Goal: Task Accomplishment & Management: Manage account settings

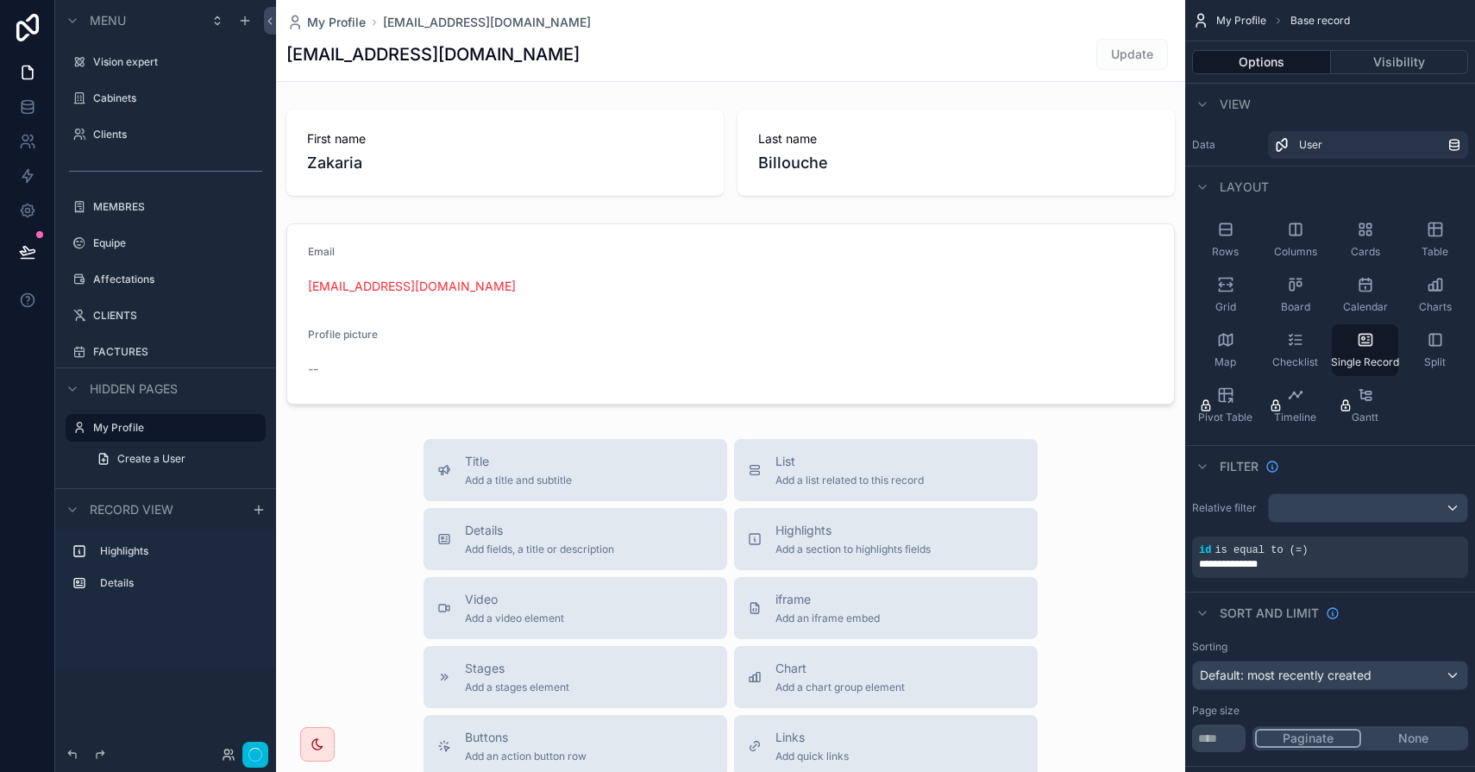
click at [358, 450] on div "scrollable content" at bounding box center [730, 596] width 909 height 1192
click at [129, 200] on label "MEMBRES" at bounding box center [174, 207] width 162 height 14
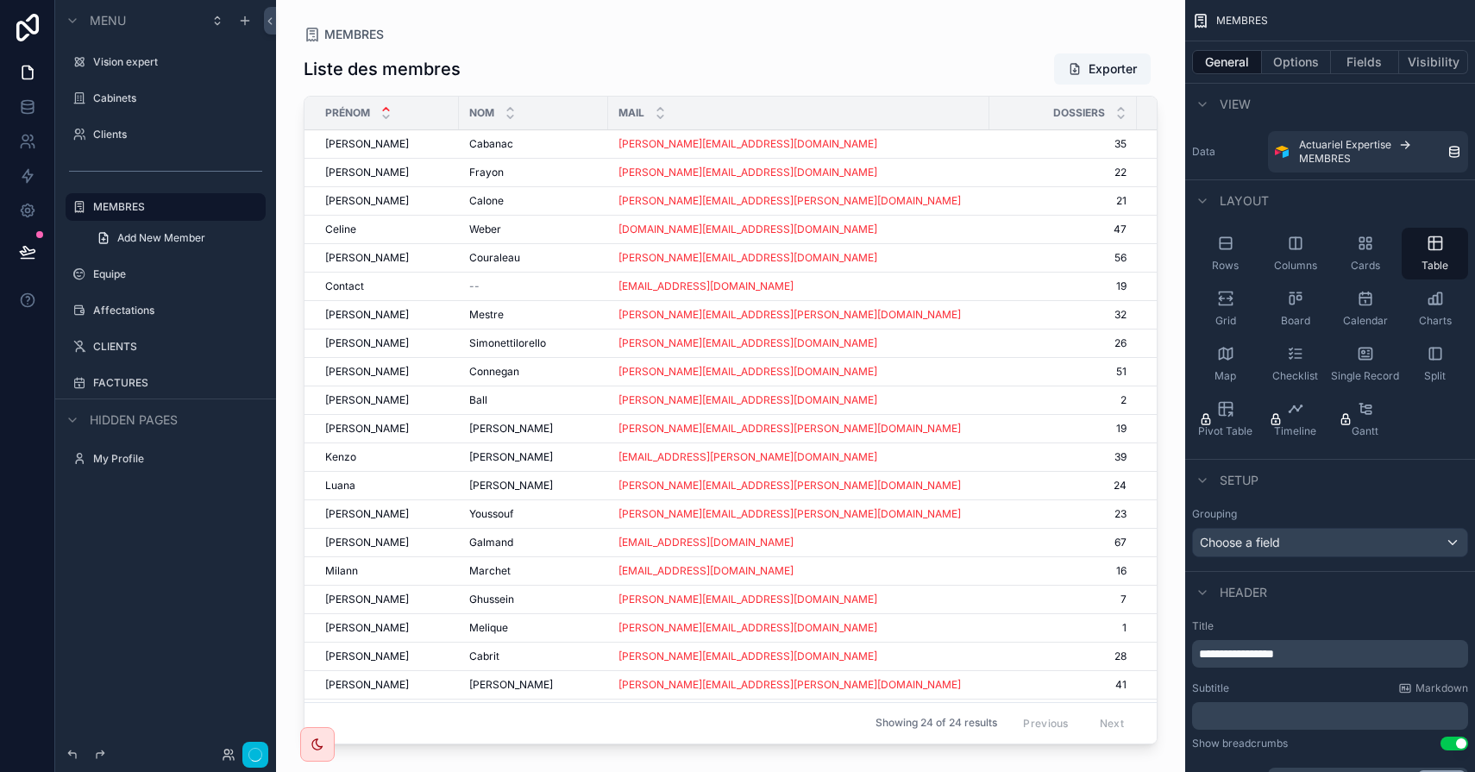
click at [127, 340] on div "CLIENTS" at bounding box center [177, 347] width 169 height 14
click at [25, 215] on icon at bounding box center [27, 210] width 13 height 13
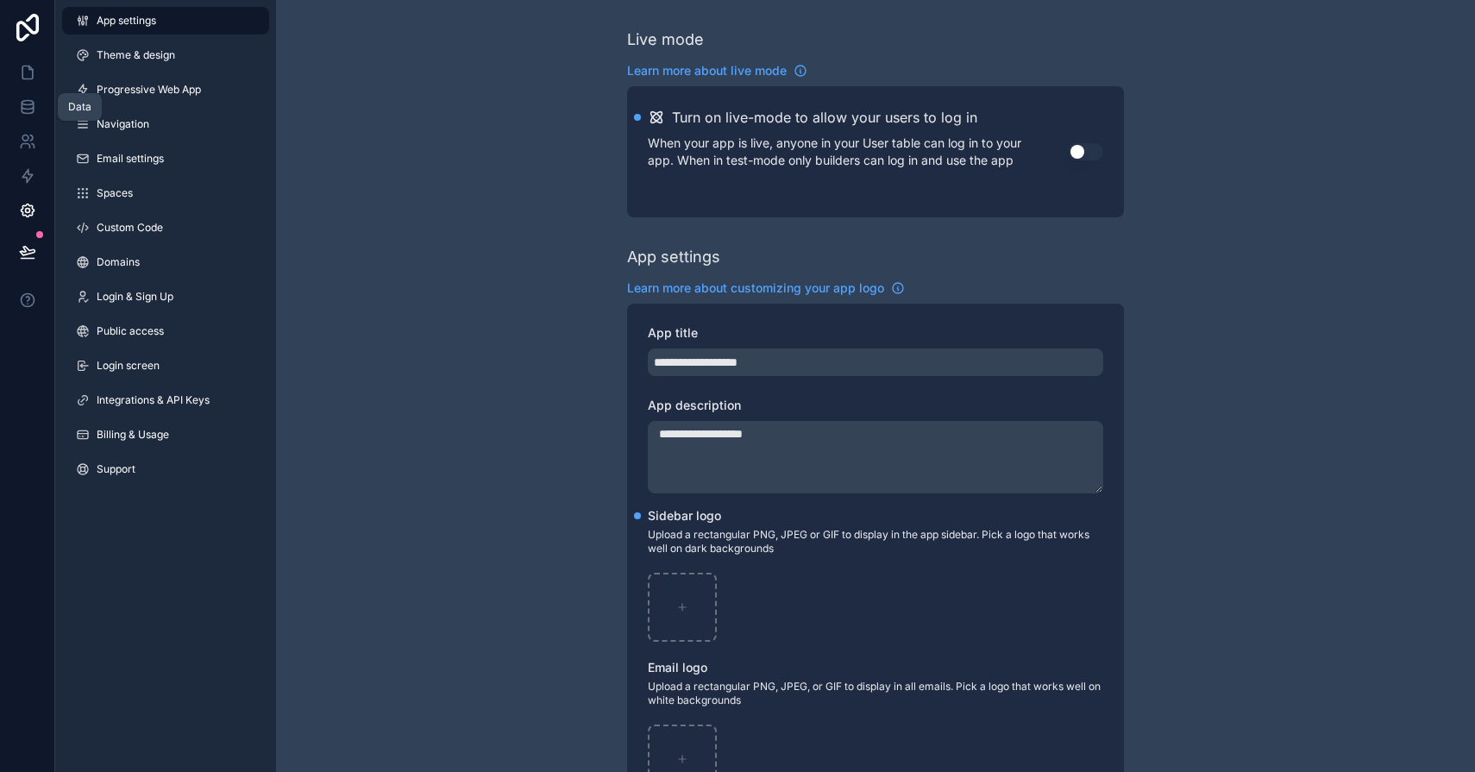
click at [29, 116] on link at bounding box center [27, 107] width 54 height 35
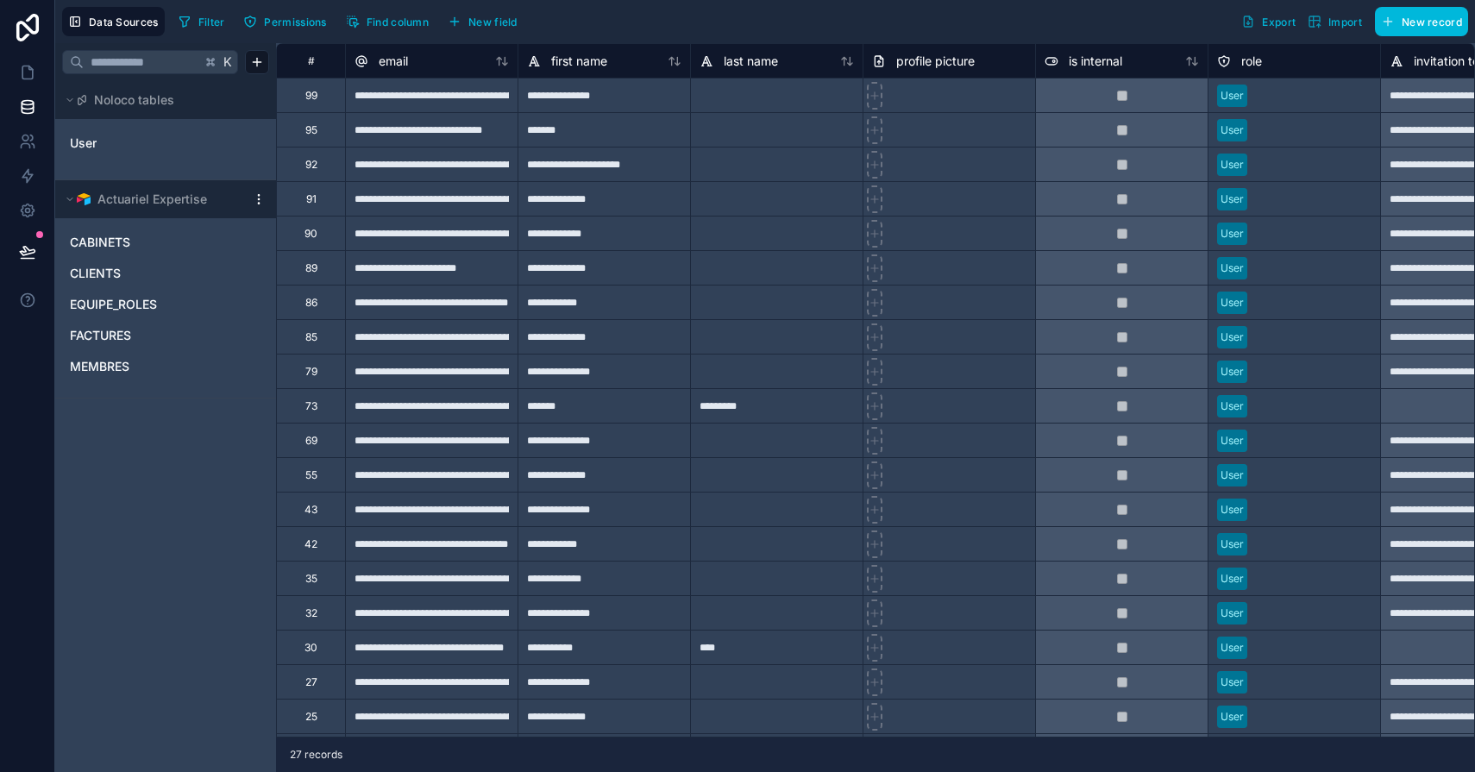
click at [135, 242] on link "CABINETS" at bounding box center [148, 242] width 157 height 17
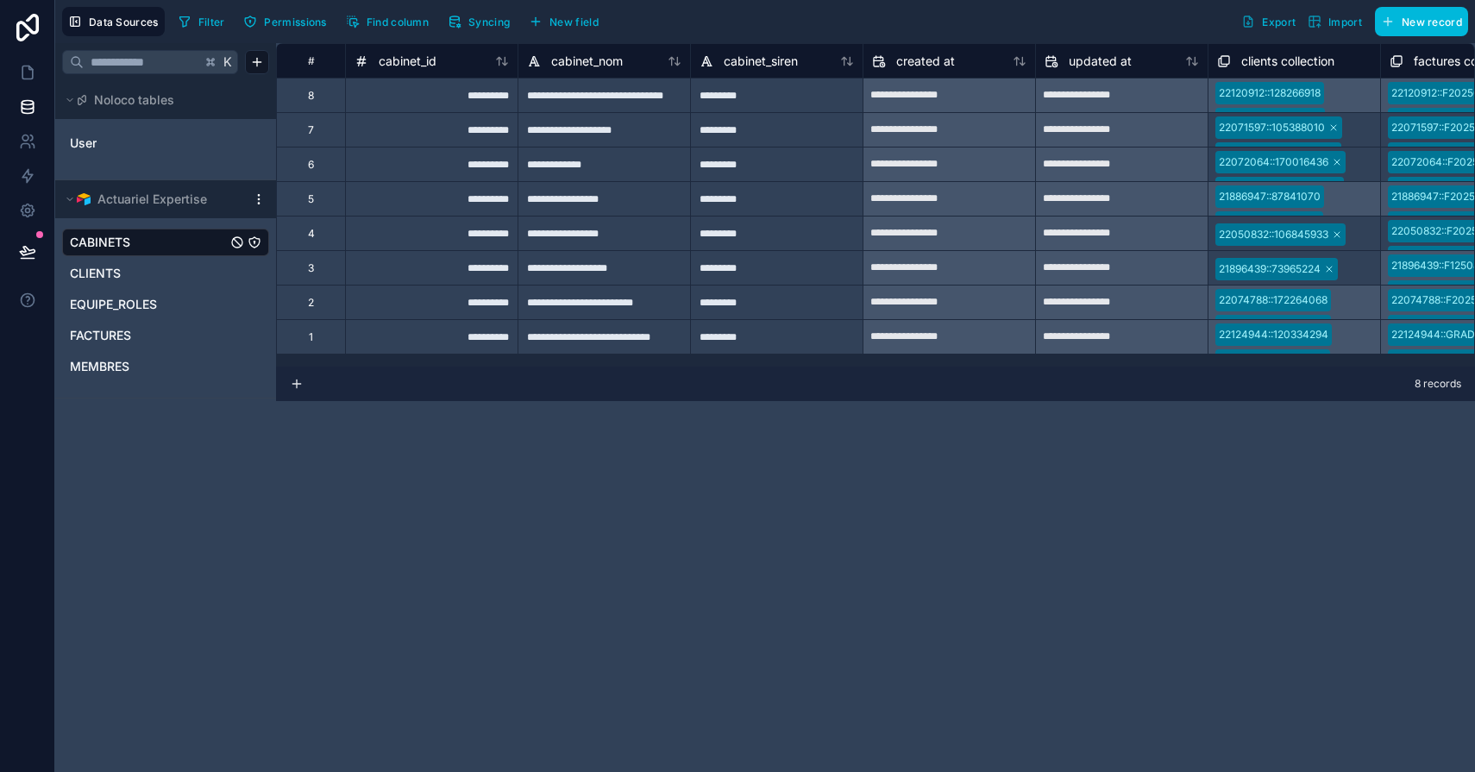
click at [470, 21] on button "Syncing" at bounding box center [479, 22] width 74 height 26
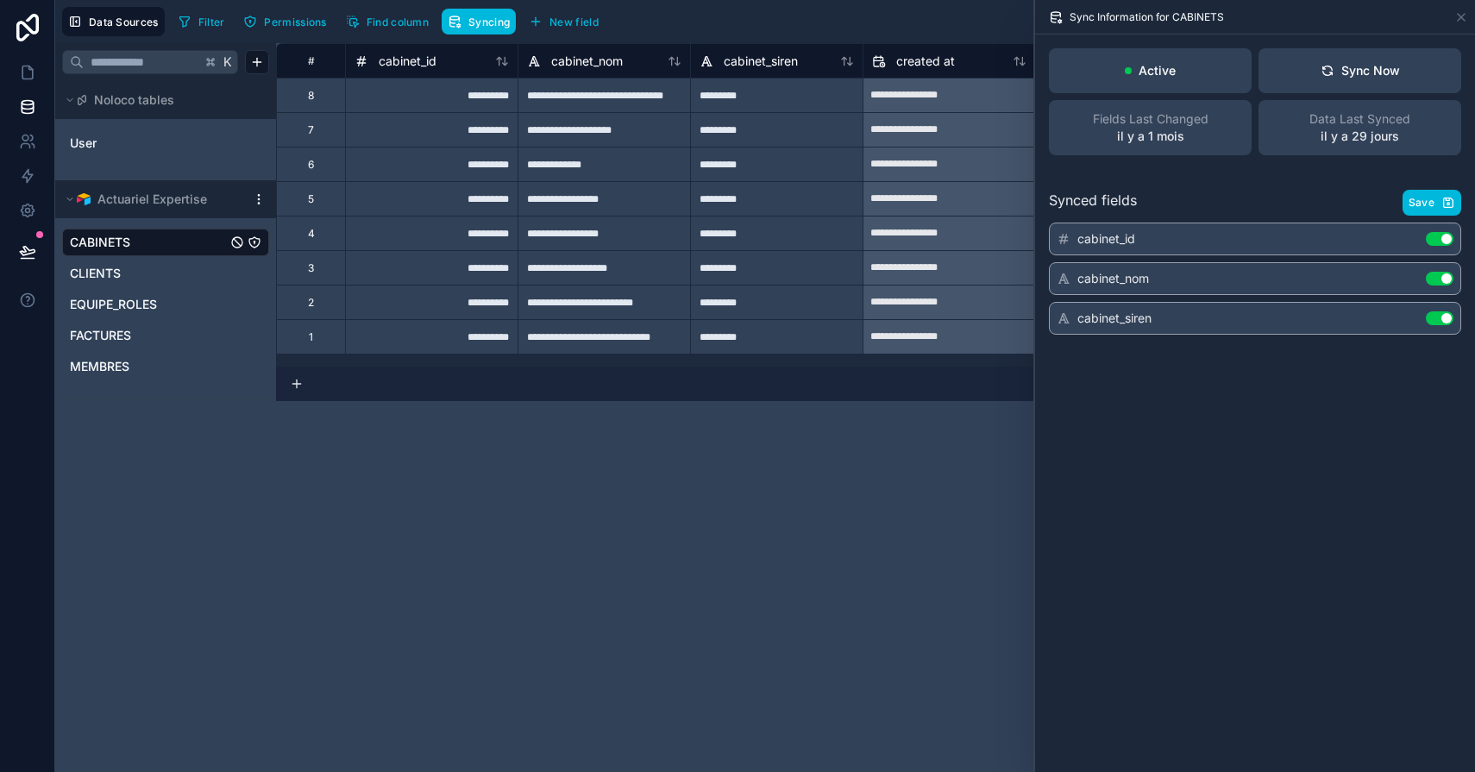
click at [1431, 204] on span "Save" at bounding box center [1422, 203] width 26 height 14
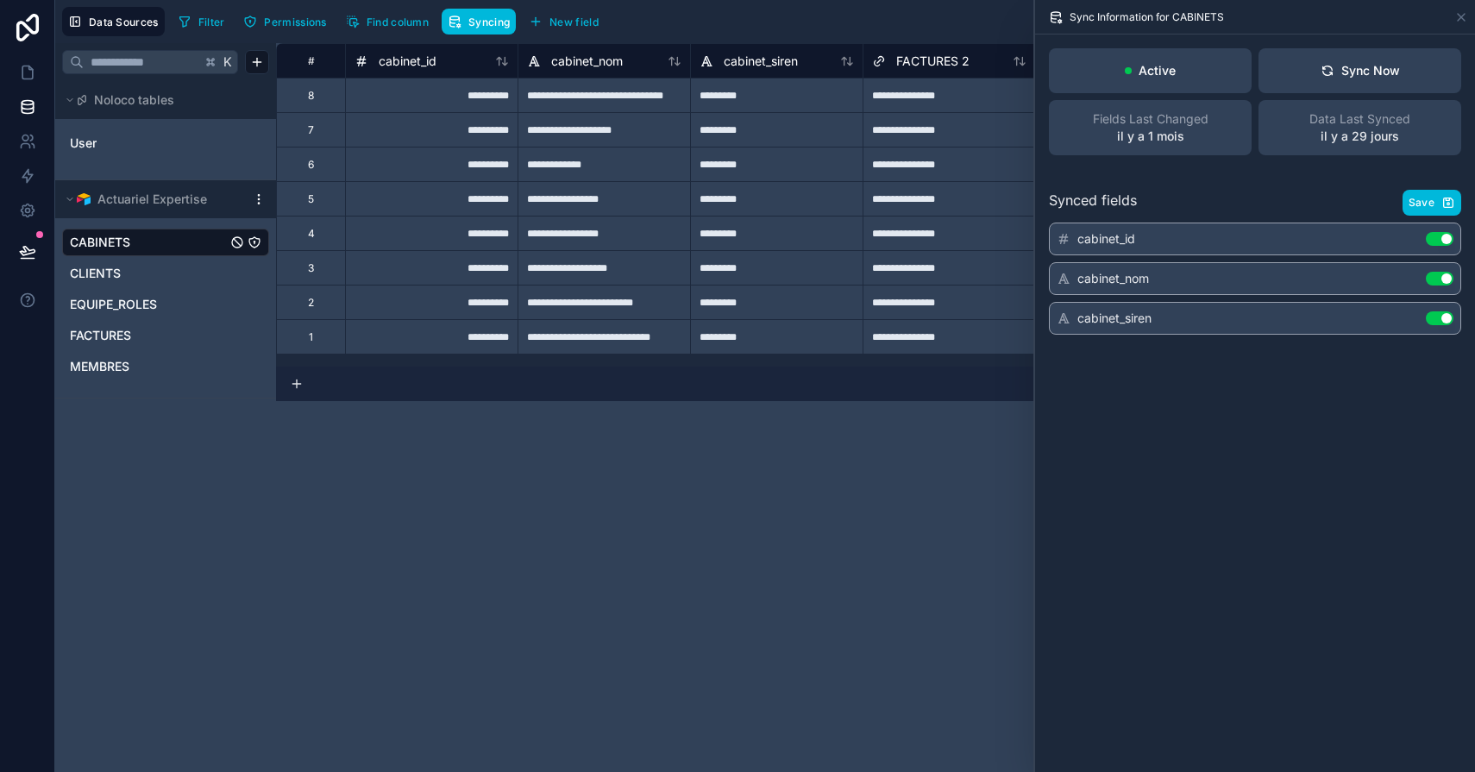
click at [136, 277] on link "CLIENTS" at bounding box center [148, 273] width 157 height 17
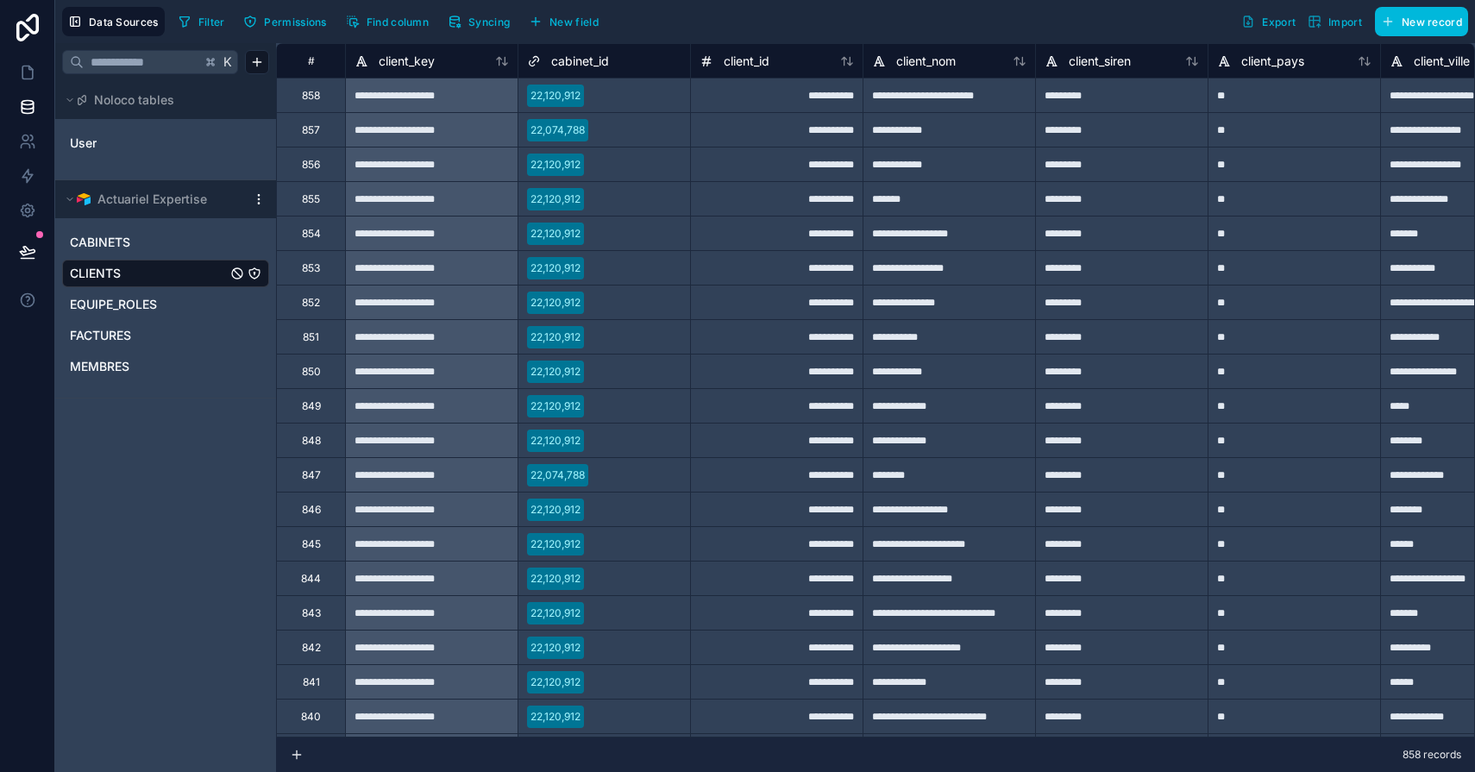
click at [160, 324] on div "FACTURES" at bounding box center [165, 336] width 207 height 28
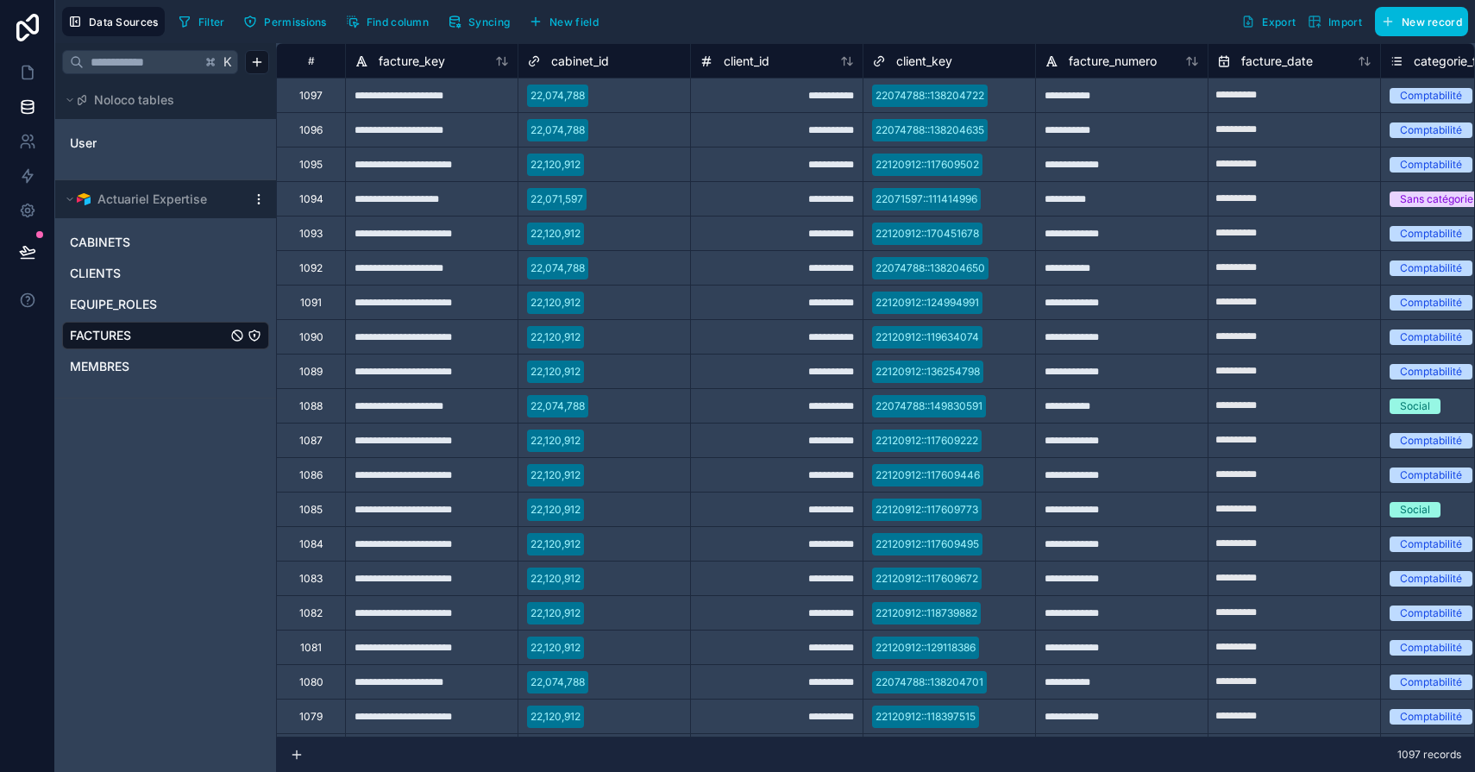
click at [167, 366] on link "MEMBRES" at bounding box center [148, 366] width 157 height 17
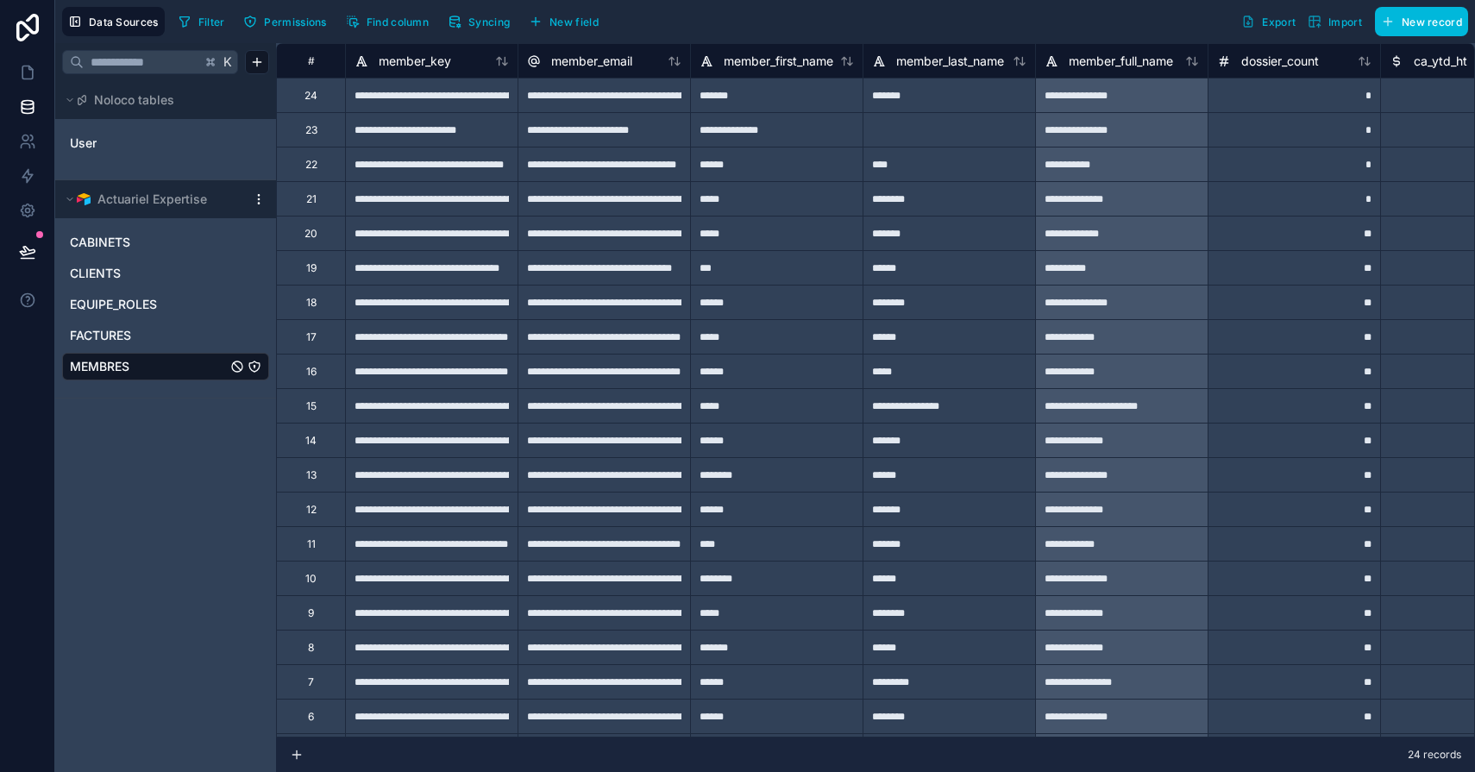
click at [179, 304] on link "EQUIPE_ROLES" at bounding box center [148, 304] width 157 height 17
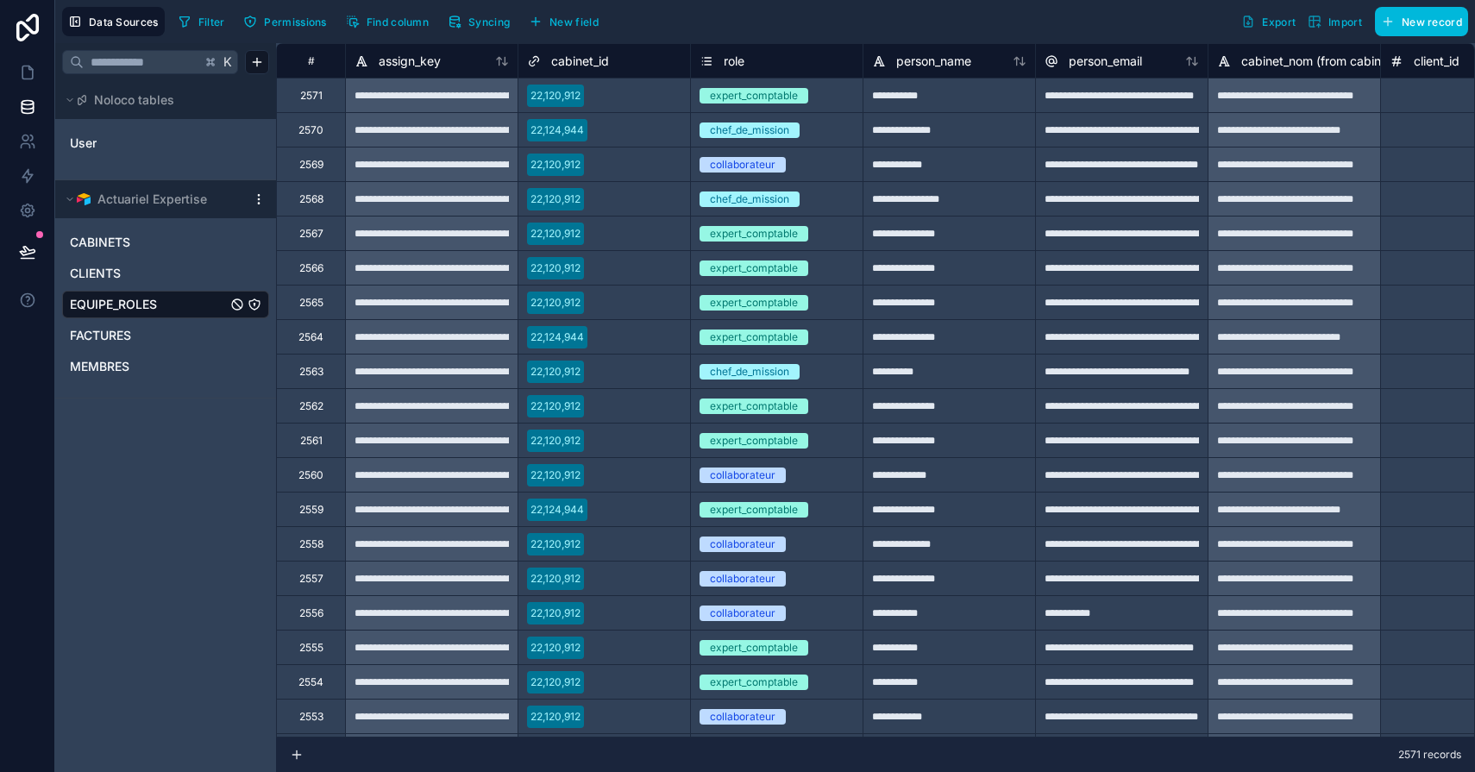
click at [490, 9] on button "Syncing" at bounding box center [479, 22] width 74 height 26
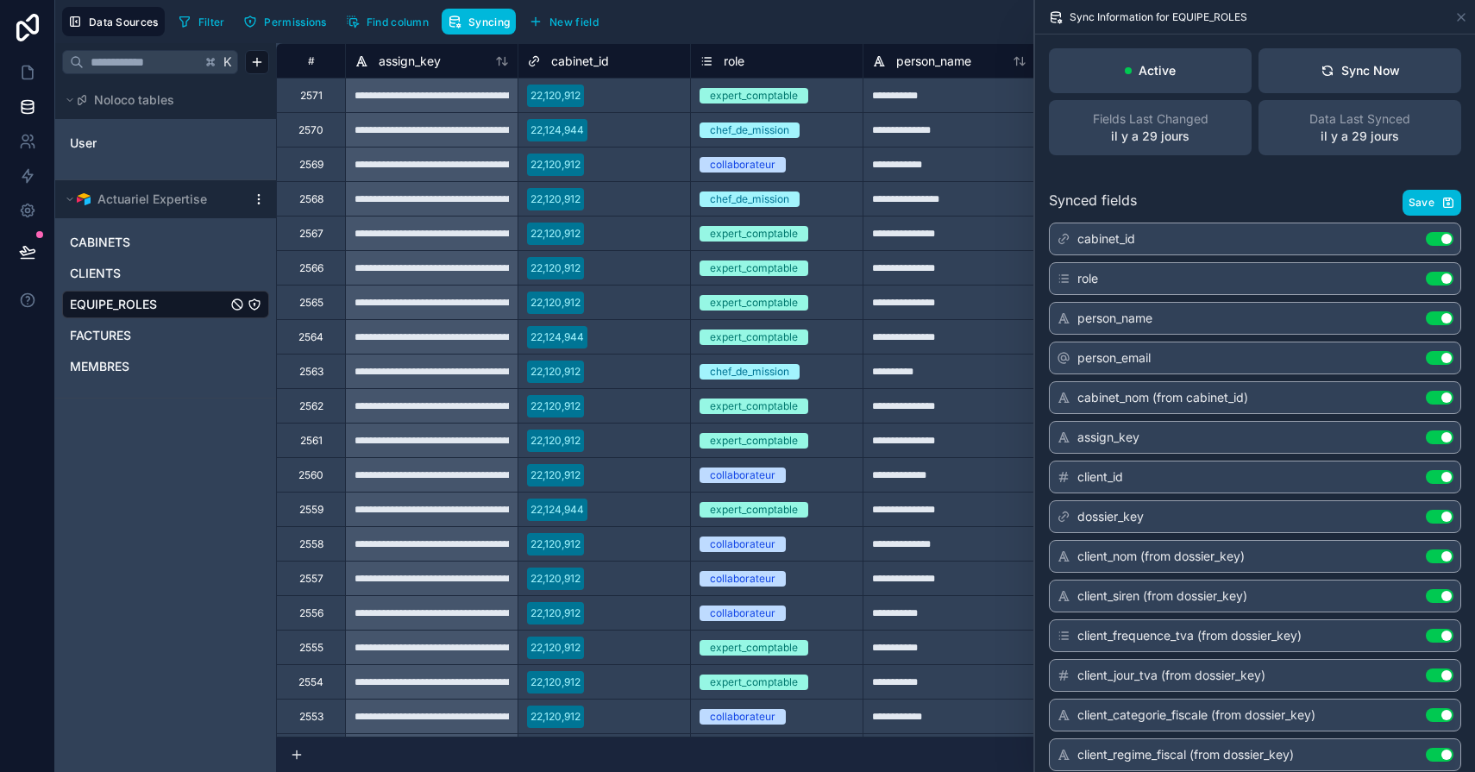
click at [1411, 193] on button "Save" at bounding box center [1432, 203] width 59 height 26
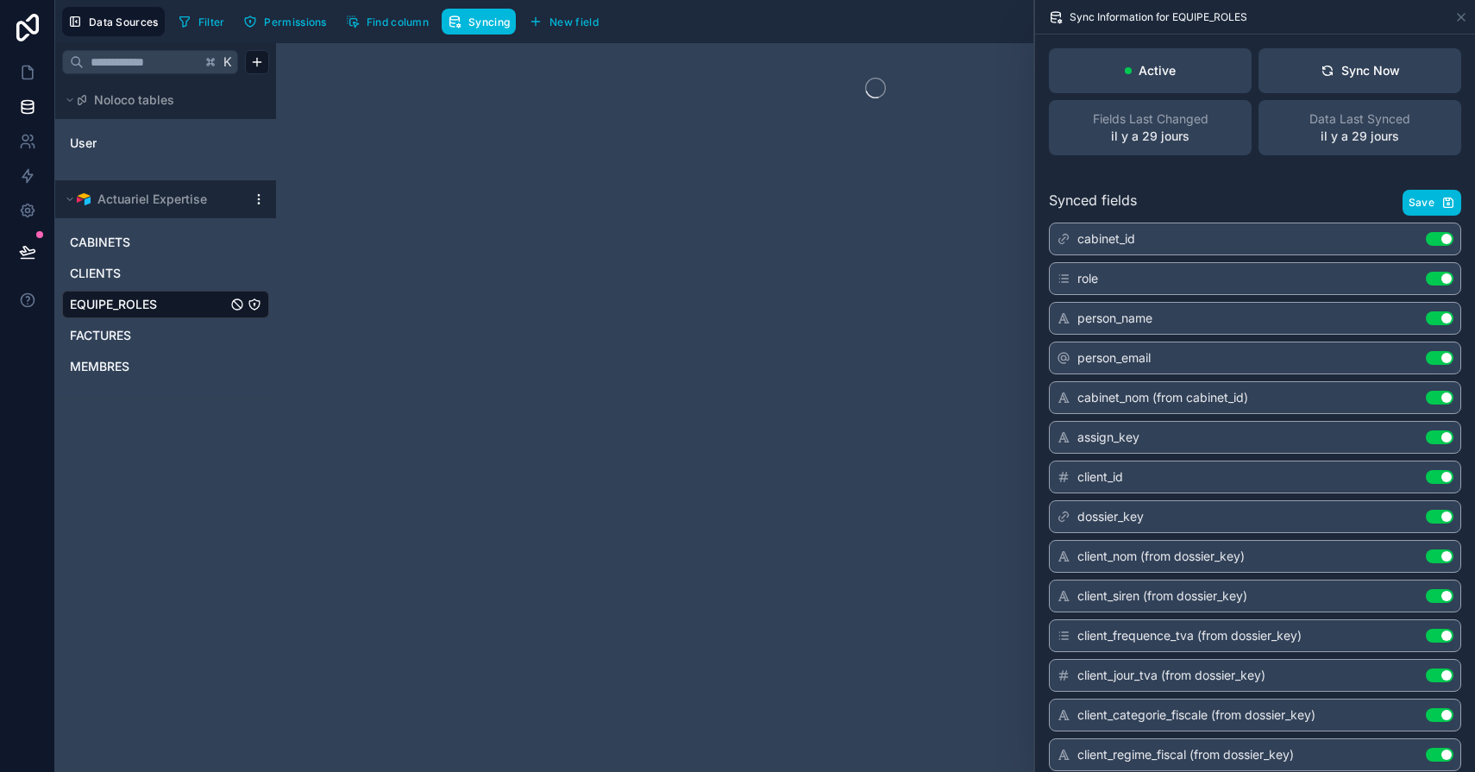
click at [1373, 72] on div "Sync Now" at bounding box center [1360, 70] width 79 height 17
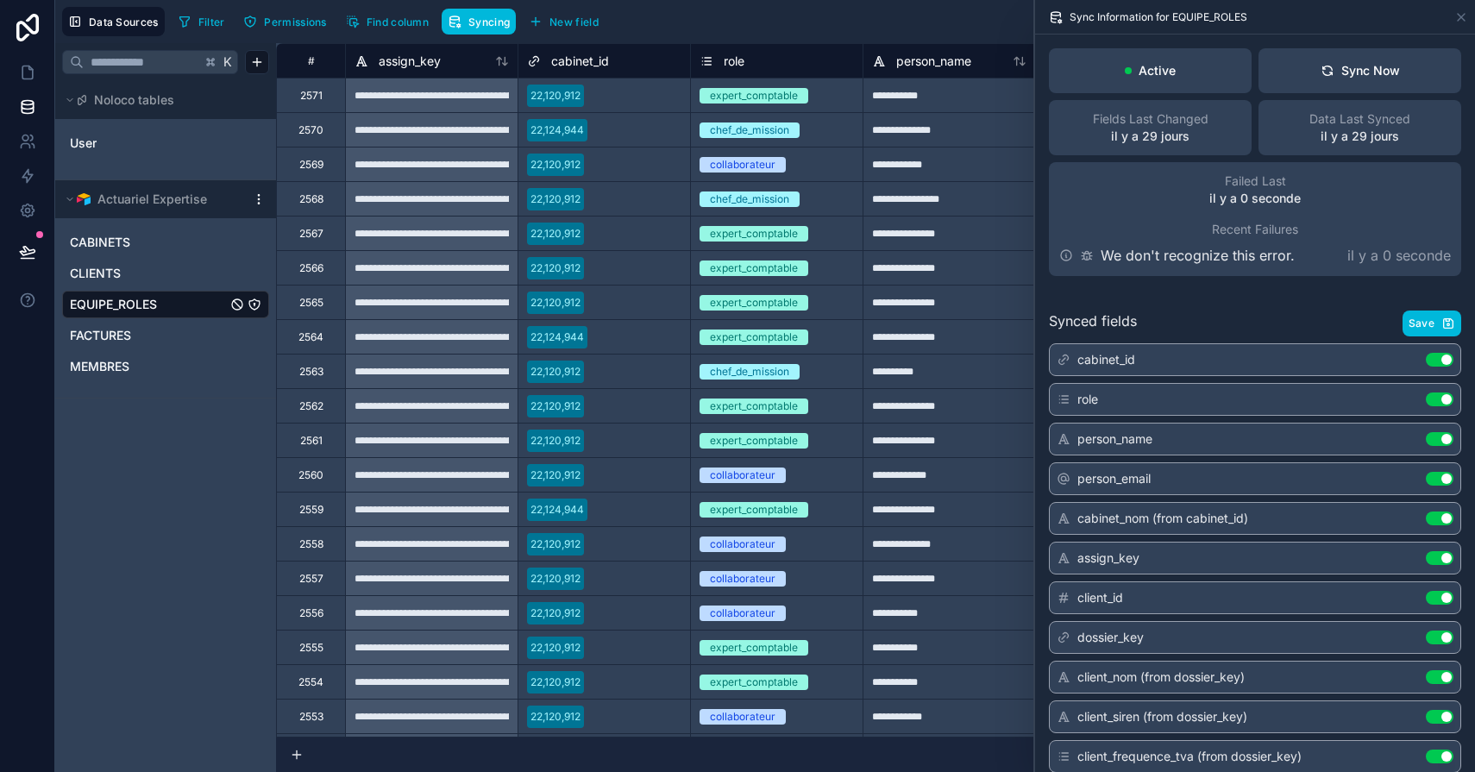
drag, startPoint x: 102, startPoint y: 472, endPoint x: 115, endPoint y: 453, distance: 23.0
click at [102, 472] on div "K Noloco tables User Actuariel Expertise CABINETS CLIENTS EQUIPE_ROLES FACTURES…" at bounding box center [165, 407] width 221 height 729
click at [259, 210] on div "Actuariel Expertise" at bounding box center [165, 199] width 221 height 38
click at [261, 203] on html "**********" at bounding box center [737, 386] width 1475 height 772
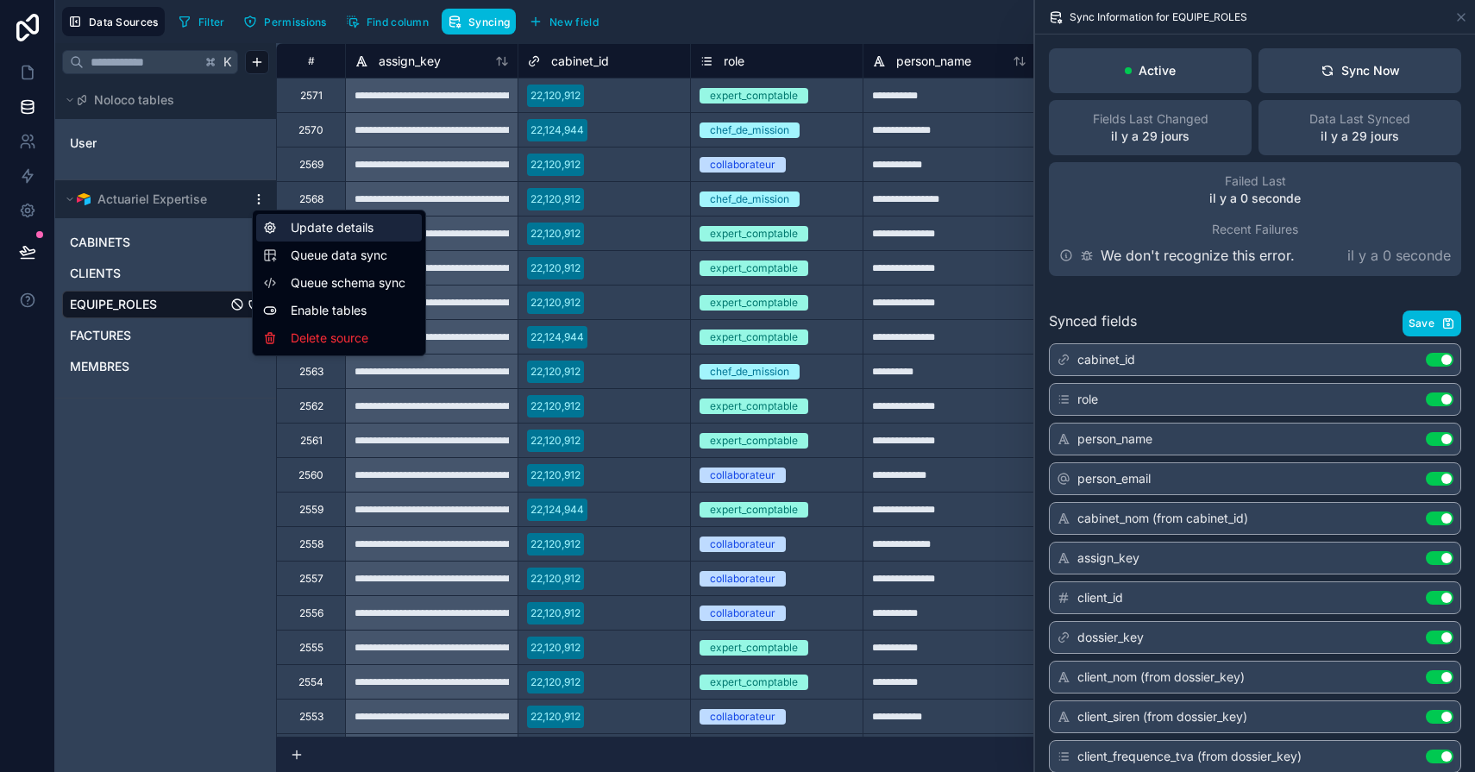
click at [374, 228] on div "Update details" at bounding box center [339, 228] width 166 height 28
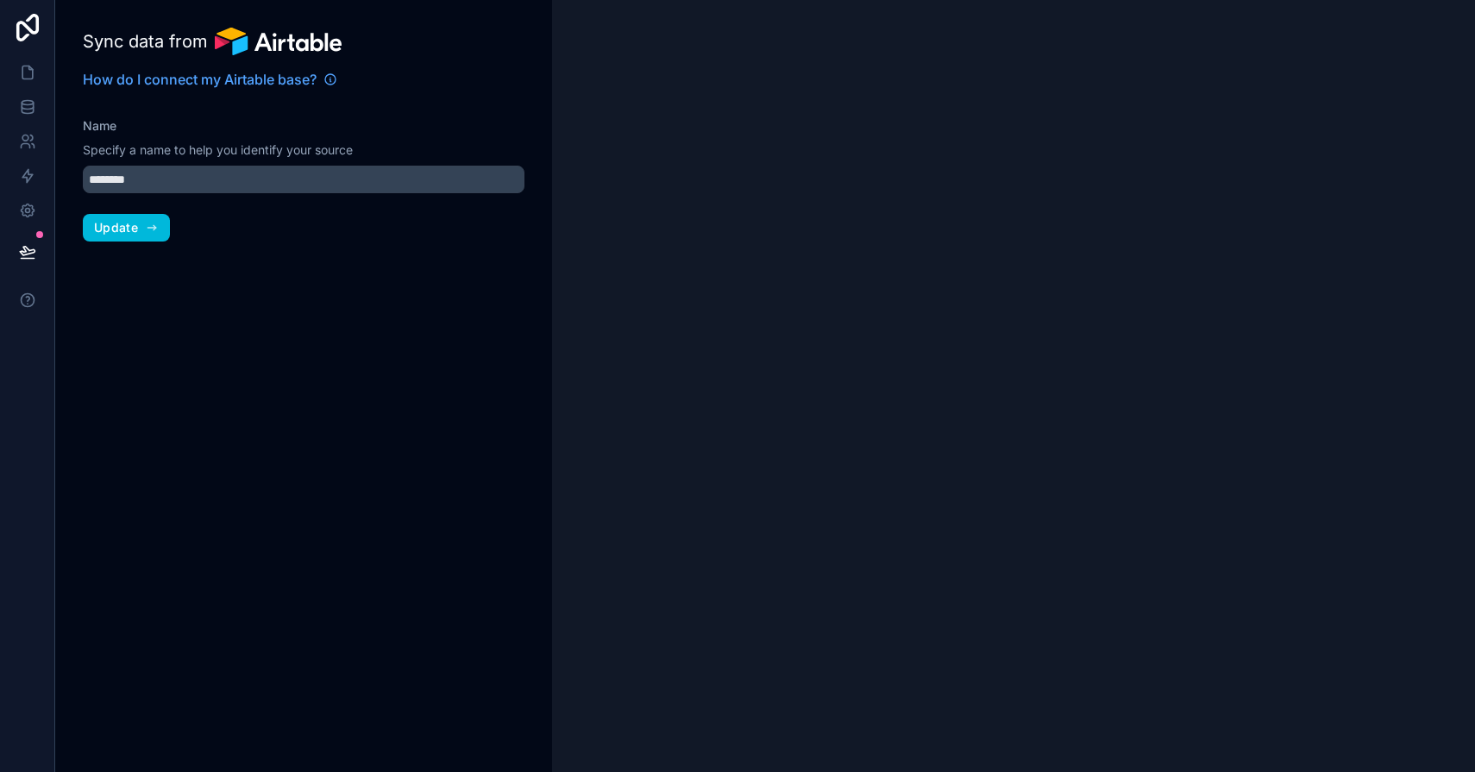
click at [135, 228] on span "Update" at bounding box center [116, 228] width 44 height 16
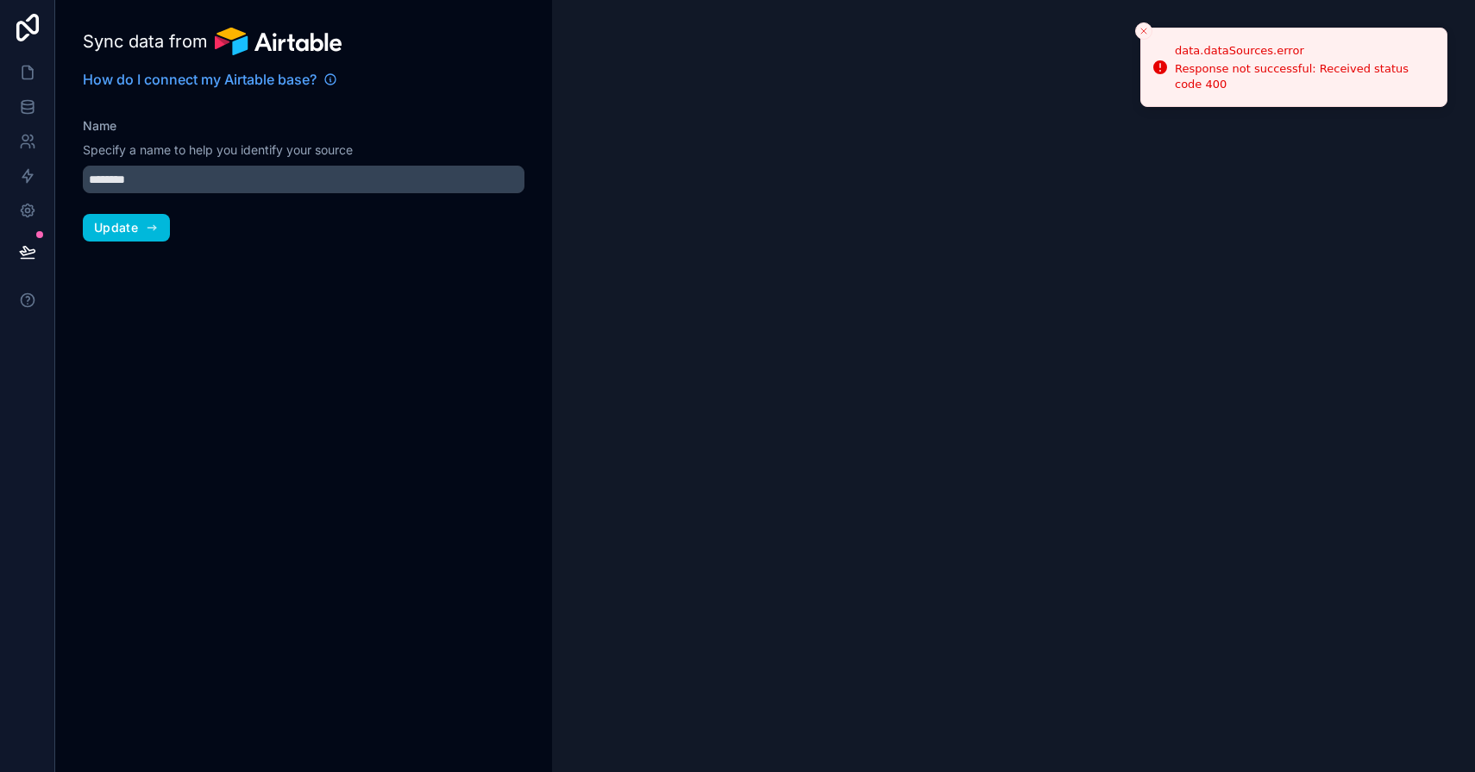
type input "**********"
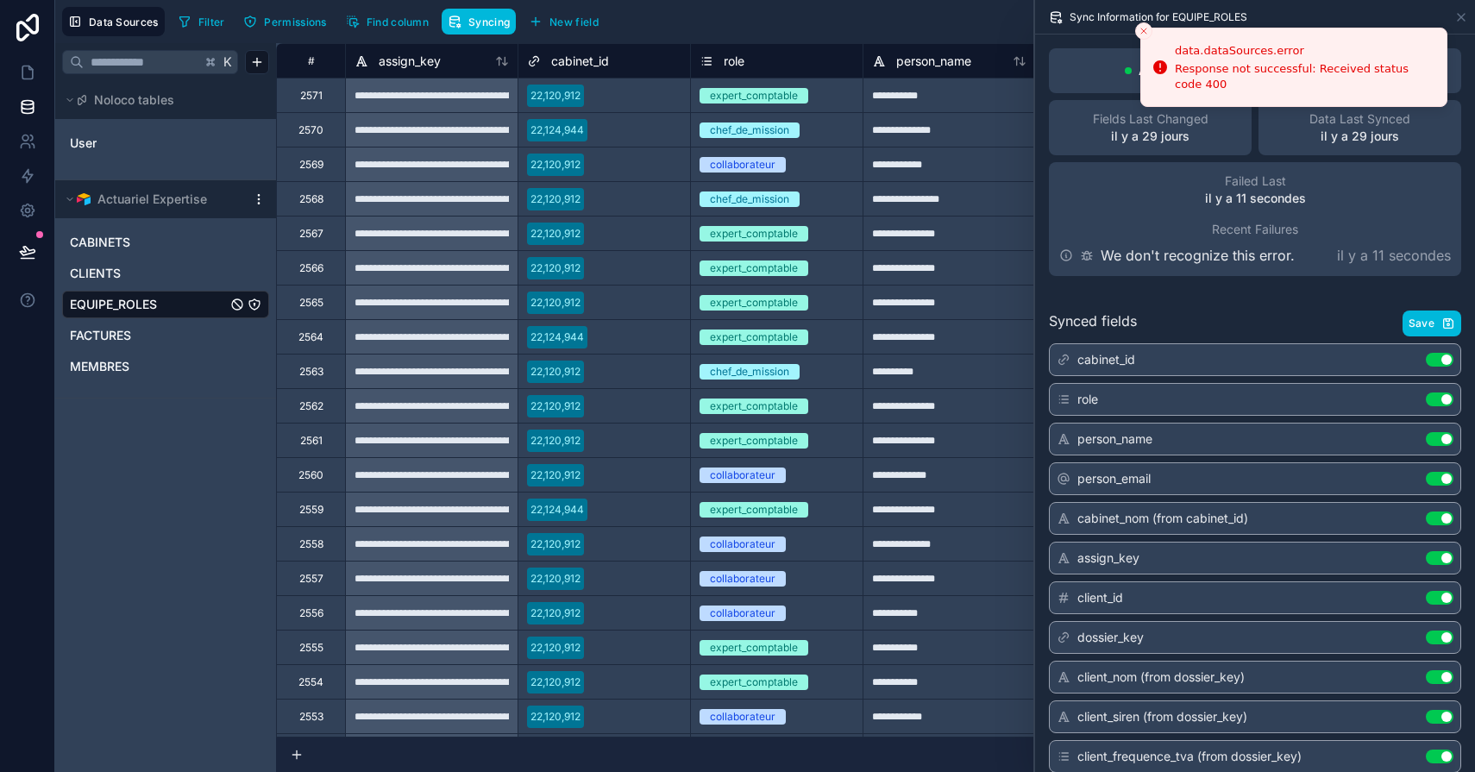
click at [258, 202] on html "**********" at bounding box center [737, 386] width 1475 height 772
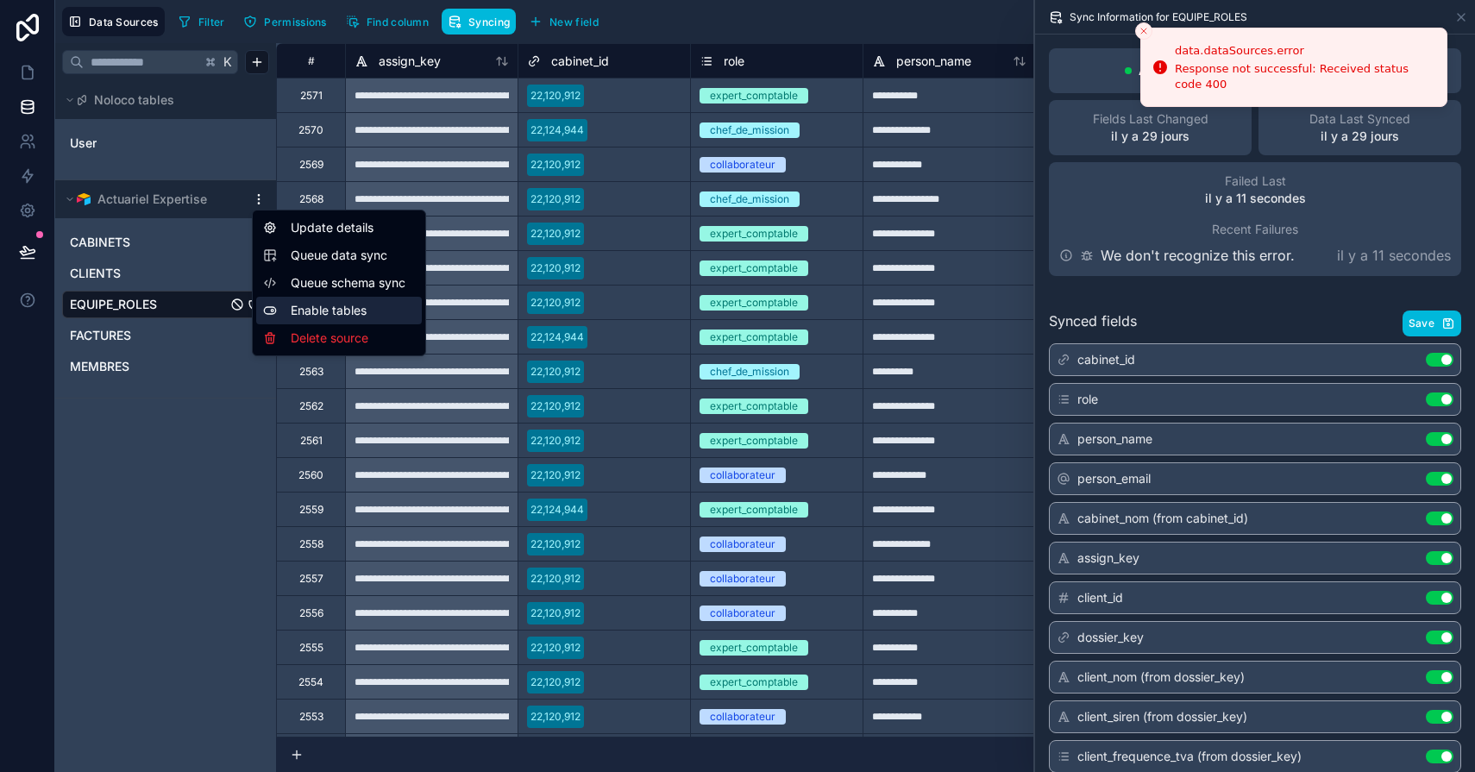
click at [335, 311] on div "Enable tables" at bounding box center [339, 311] width 166 height 28
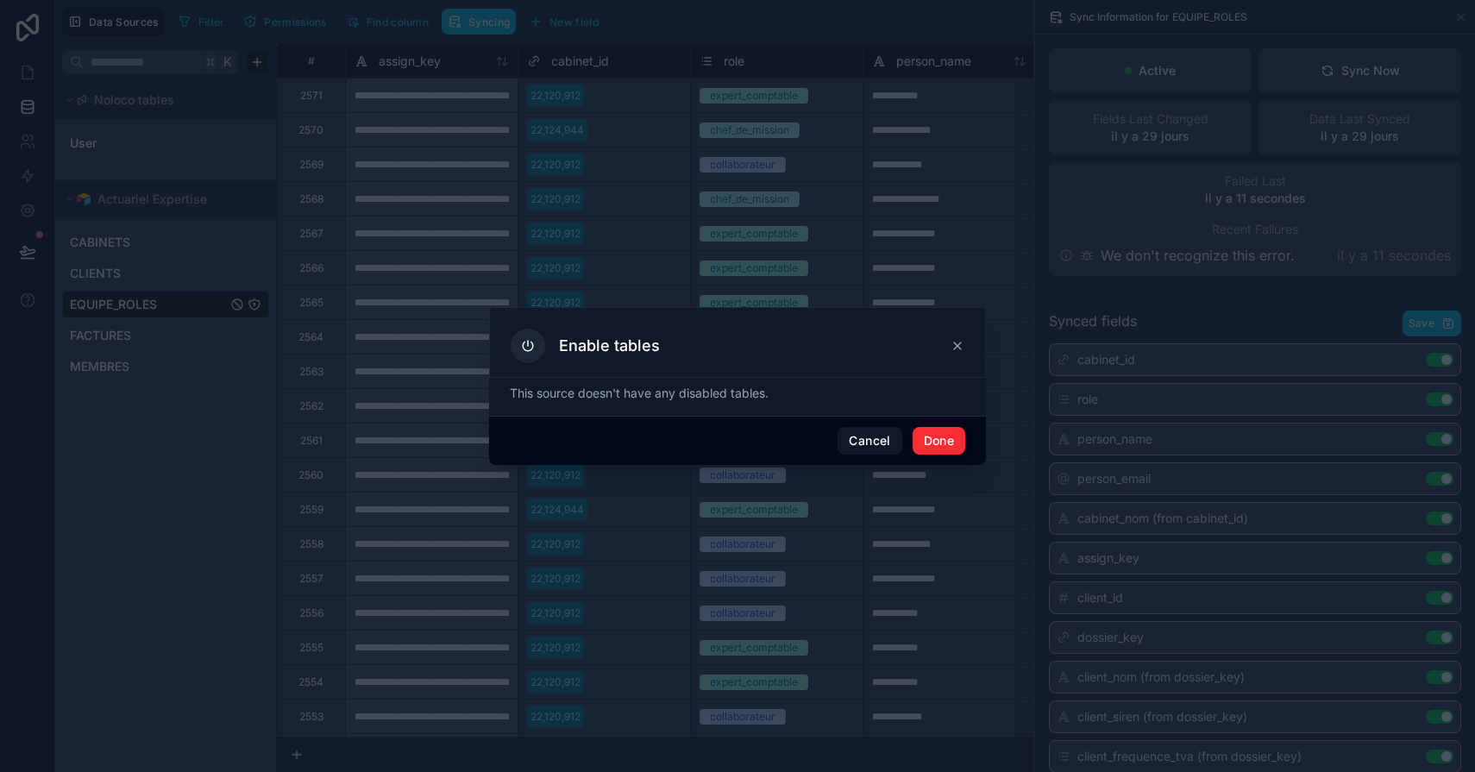
click at [945, 445] on button "Done" at bounding box center [939, 441] width 53 height 28
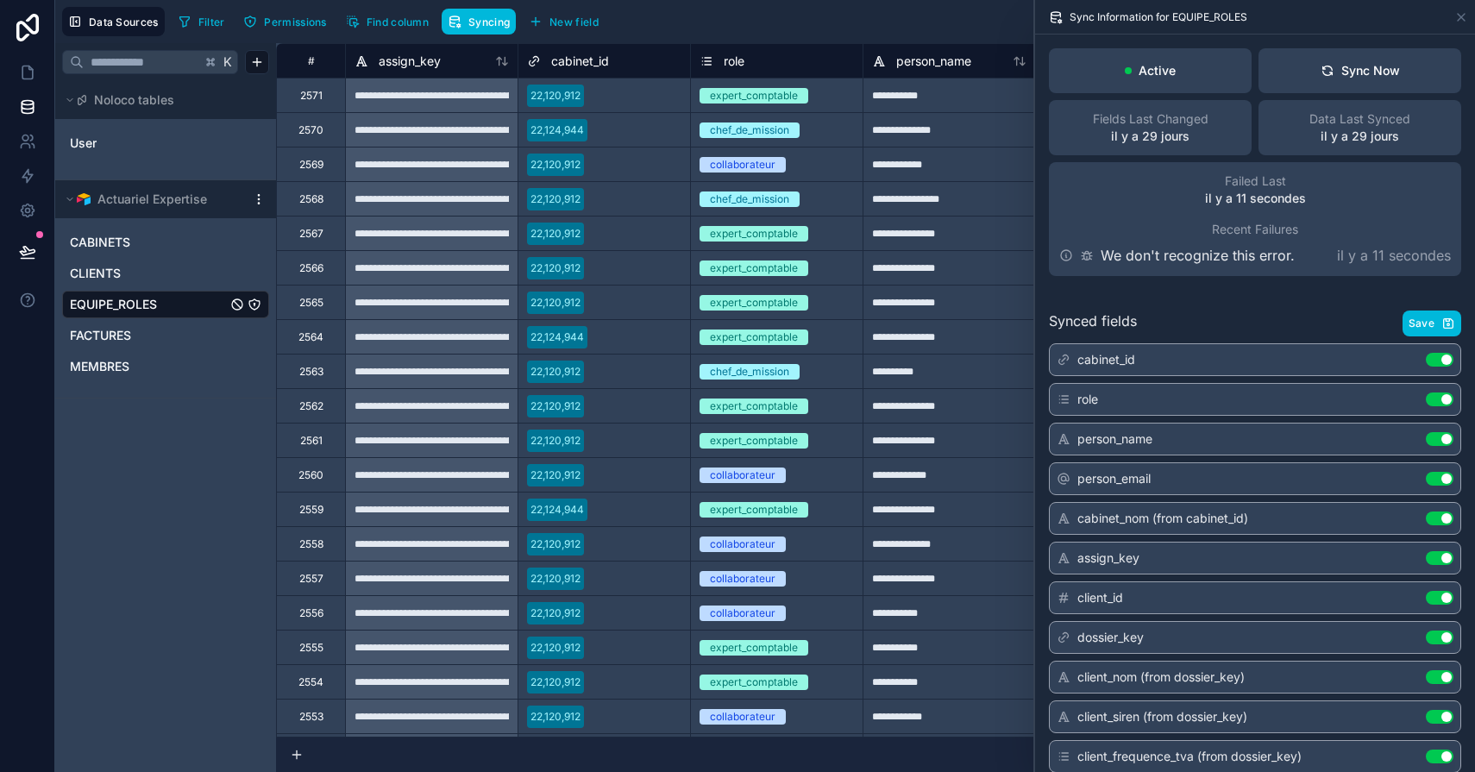
click at [155, 476] on div "K Noloco tables User Actuariel Expertise CABINETS CLIENTS EQUIPE_ROLES FACTURES…" at bounding box center [165, 407] width 221 height 729
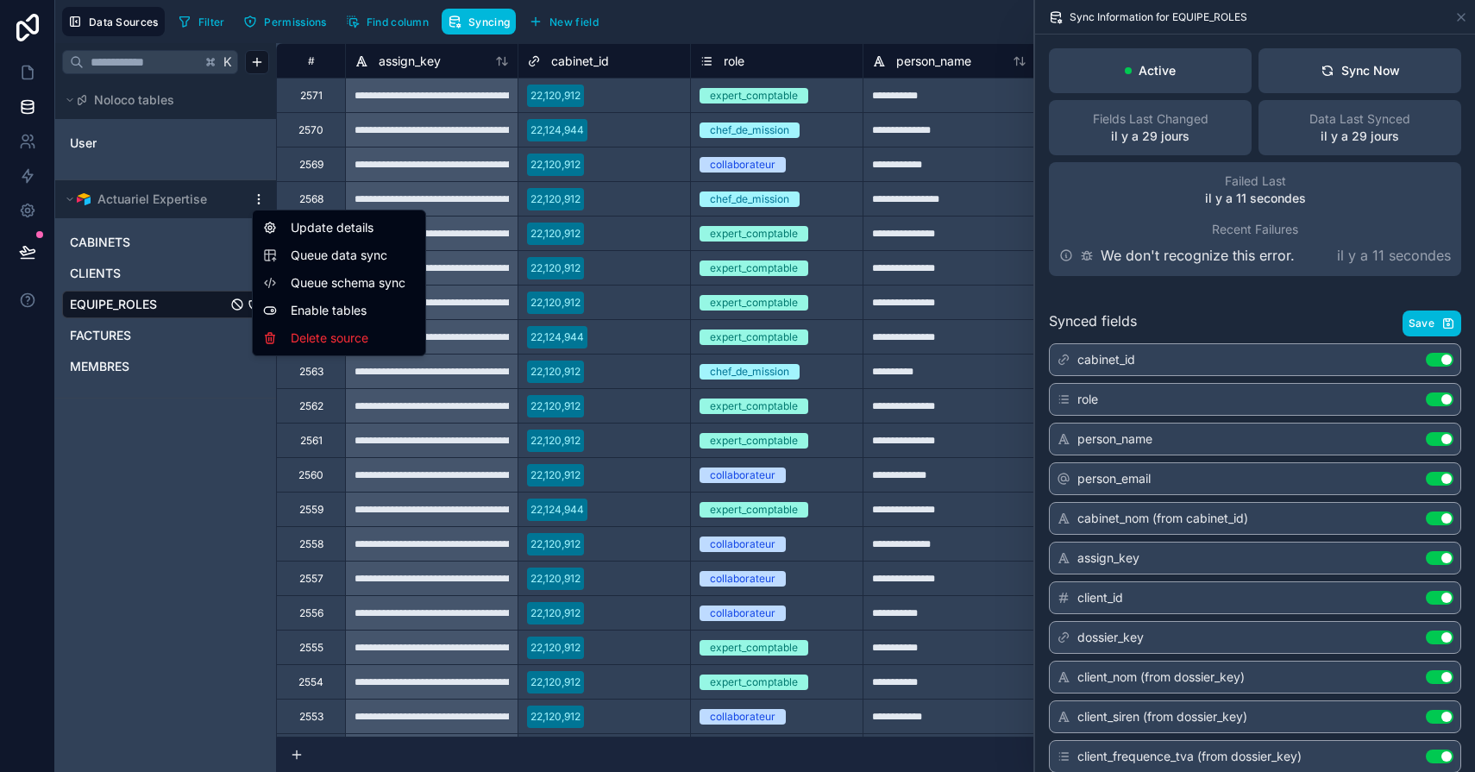
click at [261, 202] on html "**********" at bounding box center [737, 386] width 1475 height 772
click at [339, 333] on div "Delete source" at bounding box center [339, 338] width 166 height 28
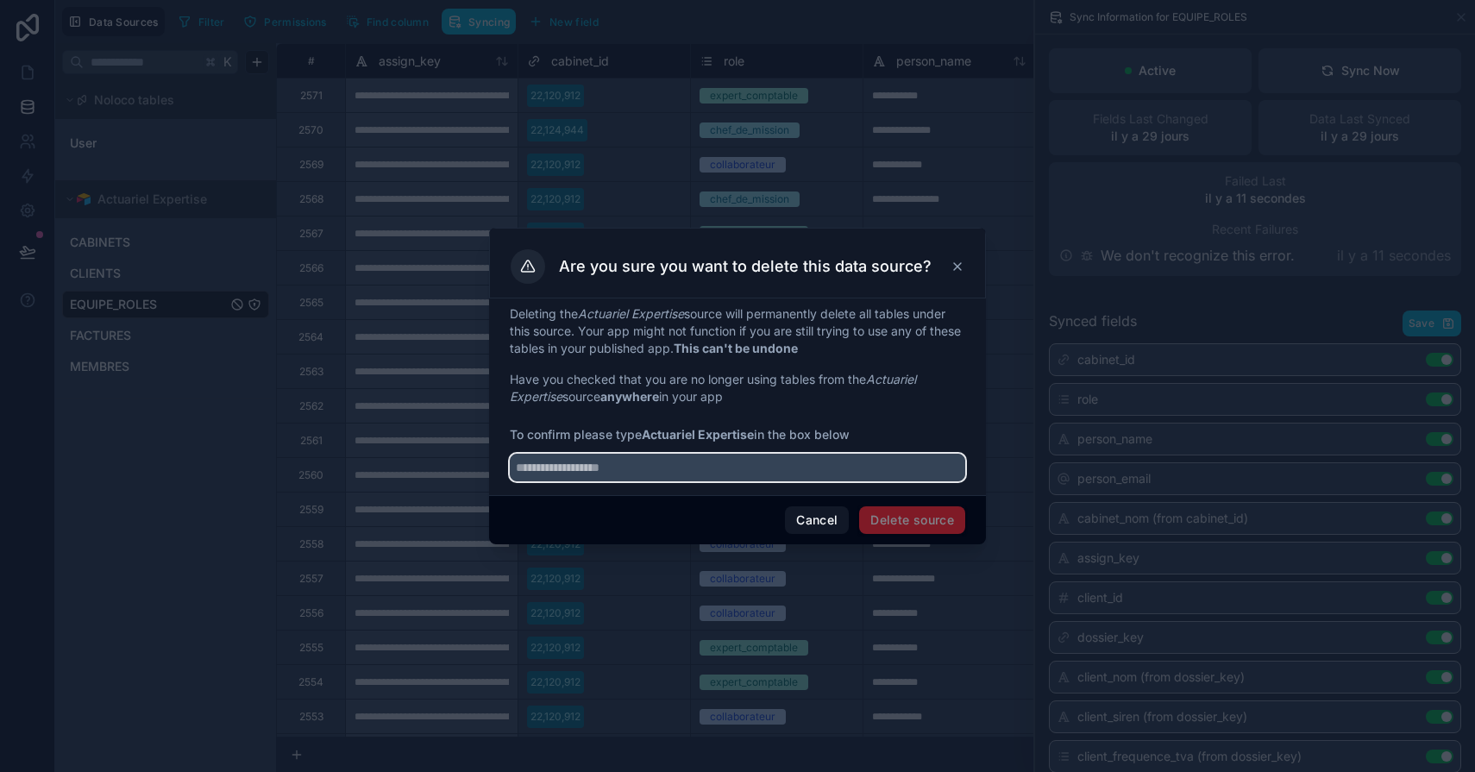
click at [719, 475] on input "text" at bounding box center [738, 468] width 456 height 28
type input "**********"
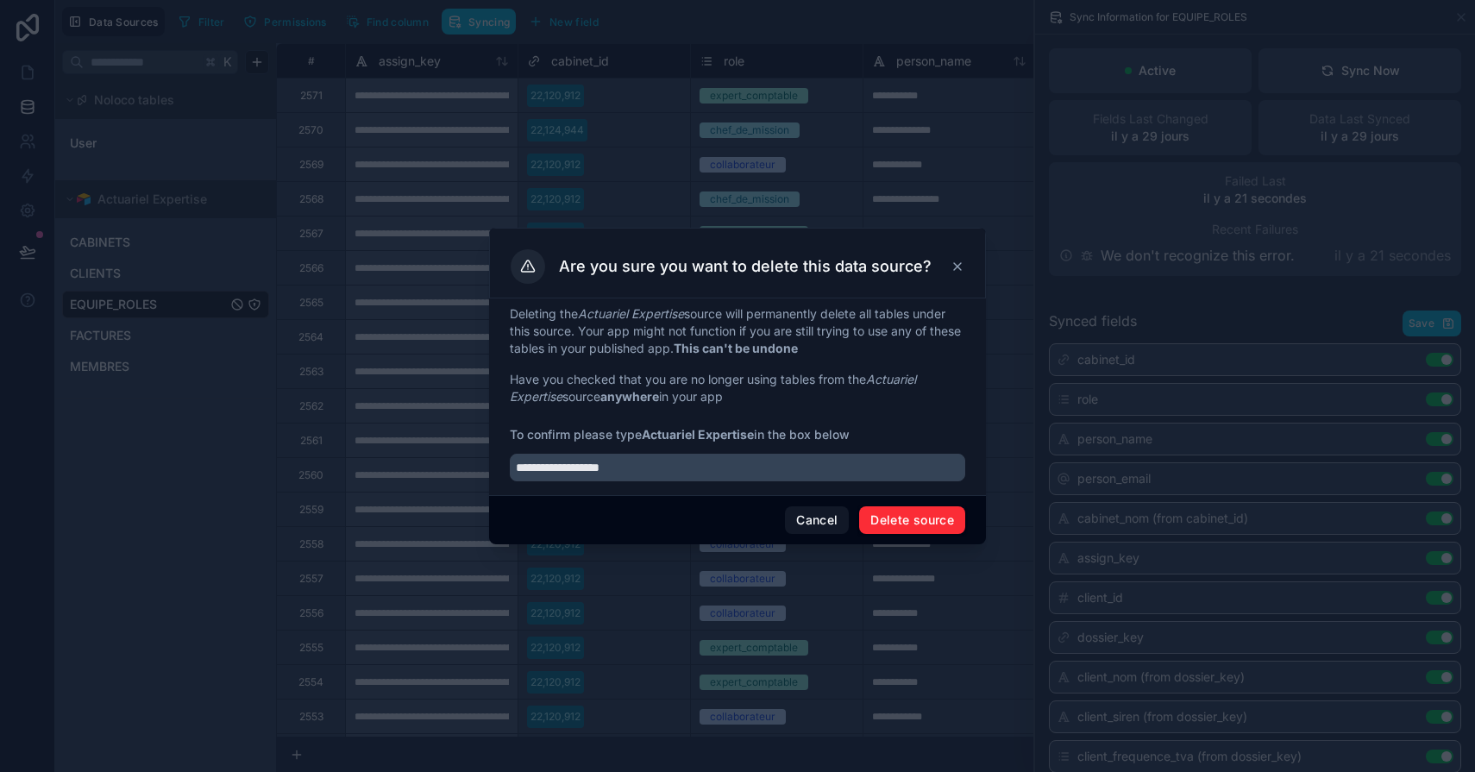
click at [883, 509] on button "Delete source" at bounding box center [912, 520] width 106 height 28
